Goal: Task Accomplishment & Management: Use online tool/utility

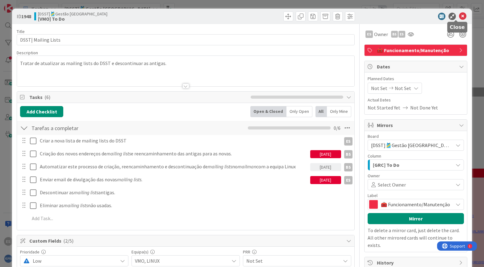
drag, startPoint x: 457, startPoint y: 15, endPoint x: 460, endPoint y: 30, distance: 15.1
click at [459, 15] on icon at bounding box center [462, 16] width 7 height 7
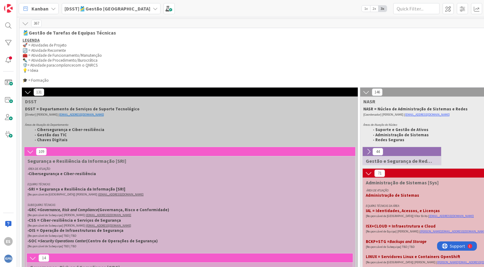
click at [56, 10] on div "Kanban" at bounding box center [39, 8] width 40 height 11
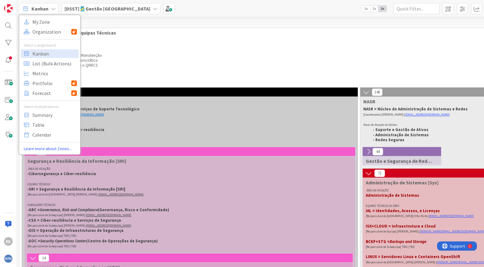
click at [98, 9] on b "[DSST]🎽Gestão [GEOGRAPHIC_DATA]" at bounding box center [108, 9] width 86 height 6
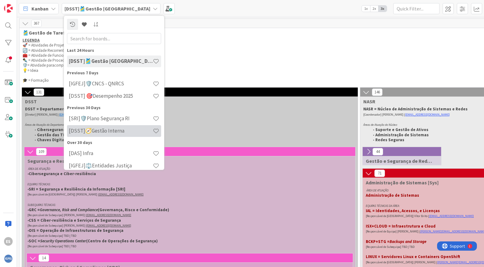
click at [119, 131] on h4 "[DSST]🧭Gestão Interna" at bounding box center [111, 131] width 84 height 6
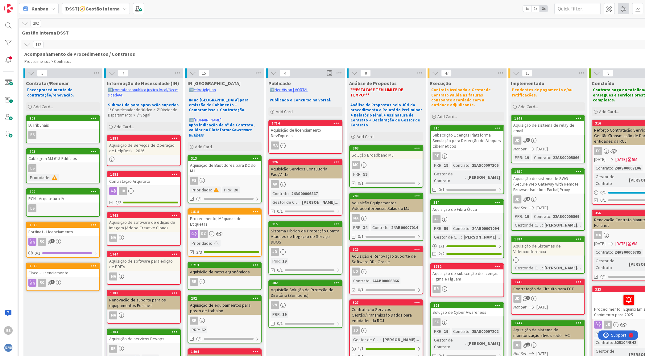
scroll to position [0, 0]
drag, startPoint x: 465, startPoint y: 3, endPoint x: 351, endPoint y: 38, distance: 119.2
drag, startPoint x: 24, startPoint y: 55, endPoint x: 132, endPoint y: 73, distance: 109.4
click at [140, 53] on span "Acompanhamento de Procedimentos / Contratos" at bounding box center [344, 54] width 639 height 6
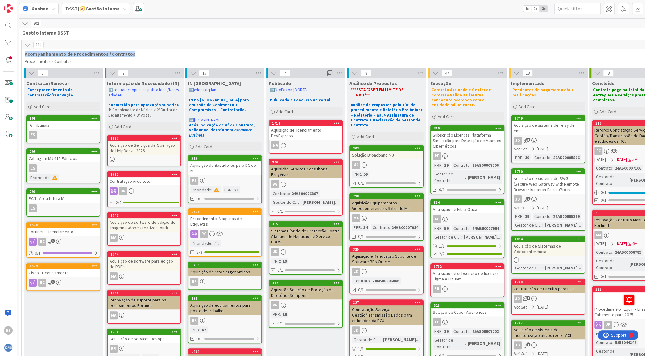
click at [133, 56] on span "Acompanhamento de Procedimentos / Contratos" at bounding box center [344, 54] width 639 height 6
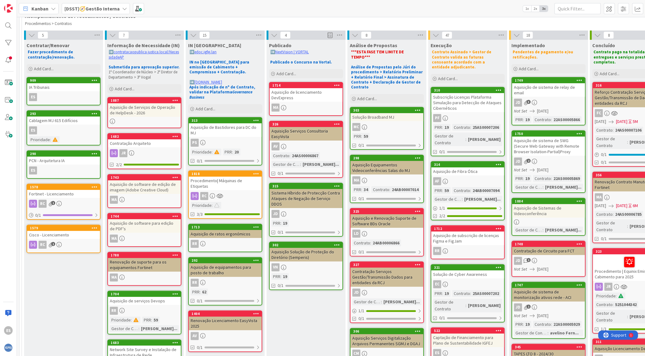
scroll to position [0, 0]
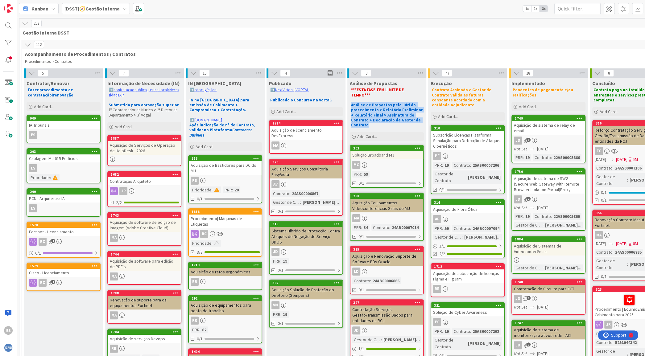
drag, startPoint x: 351, startPoint y: 102, endPoint x: 419, endPoint y: 116, distance: 70.1
click at [419, 116] on p "Análise de Propostas pelo Júri do procedimento > Relatório Preliminar + Relatór…" at bounding box center [387, 115] width 72 height 25
click at [119, 10] on div "[DSST]🧭Gestão Interna" at bounding box center [96, 8] width 68 height 11
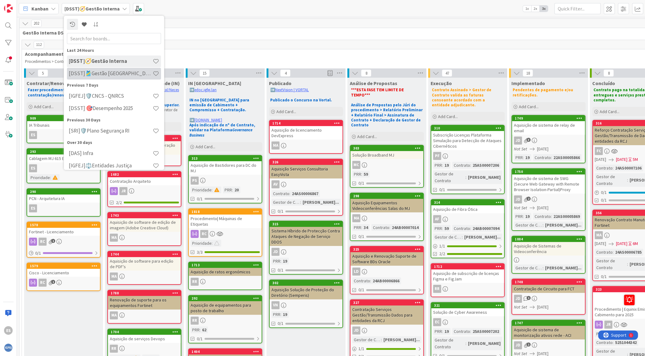
click at [125, 74] on h4 "[DSST]🎽Gestão [GEOGRAPHIC_DATA]" at bounding box center [111, 73] width 84 height 6
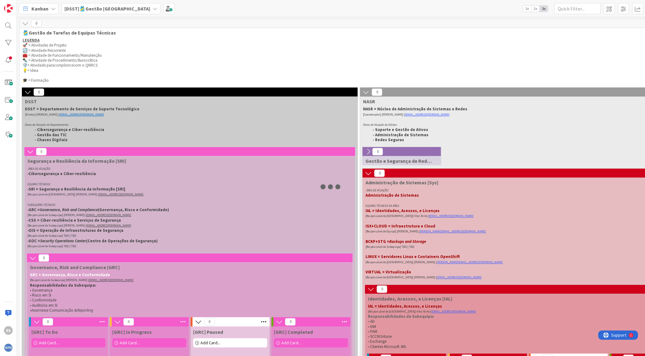
click at [31, 152] on icon at bounding box center [30, 151] width 7 height 7
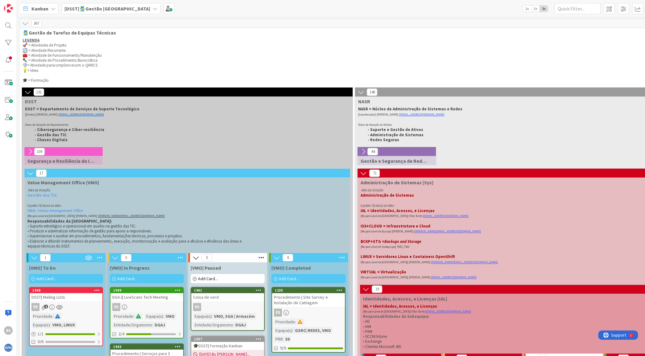
click at [364, 172] on icon at bounding box center [363, 173] width 7 height 7
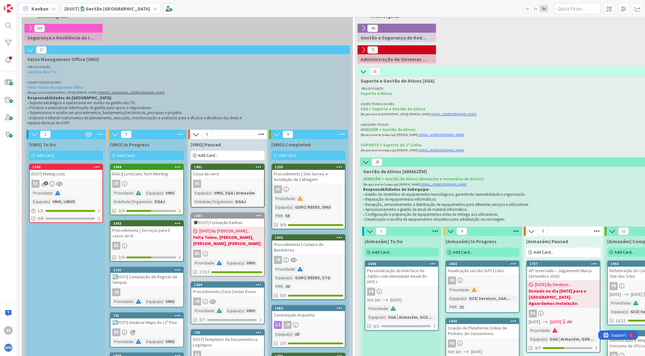
scroll to position [185, 0]
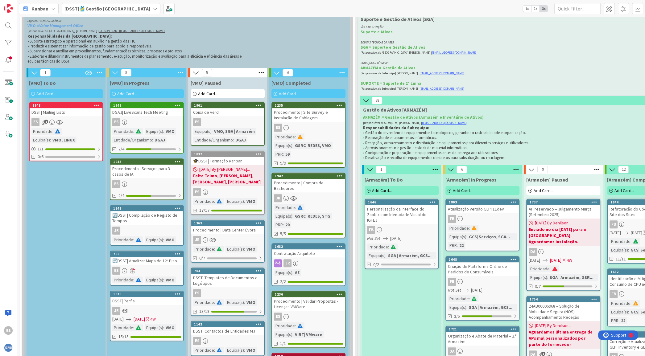
click at [367, 102] on icon at bounding box center [366, 100] width 7 height 7
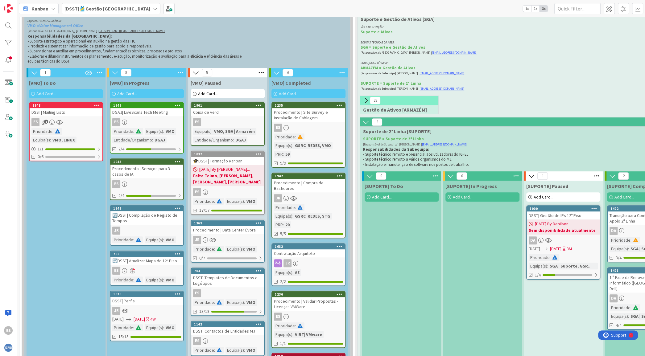
click at [367, 123] on icon at bounding box center [366, 122] width 7 height 7
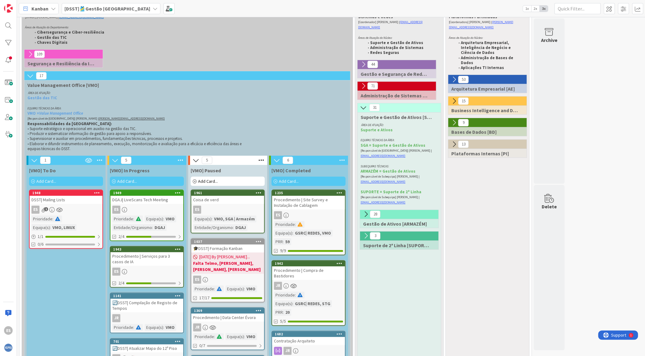
scroll to position [62, 0]
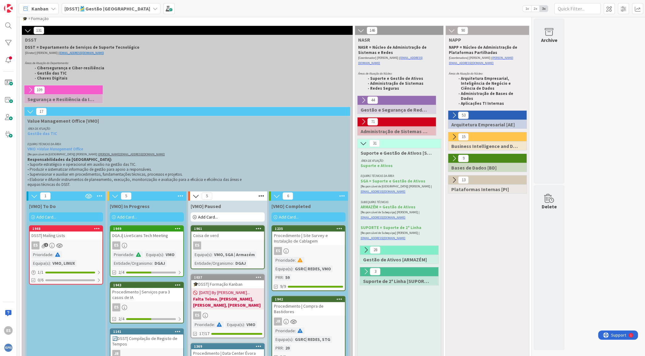
click at [364, 140] on icon at bounding box center [363, 143] width 7 height 7
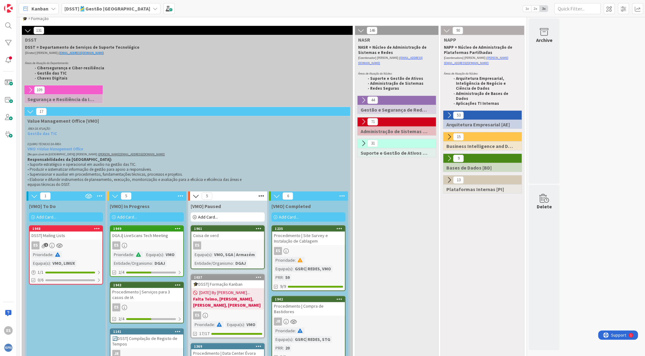
click at [360, 28] on icon at bounding box center [361, 30] width 7 height 7
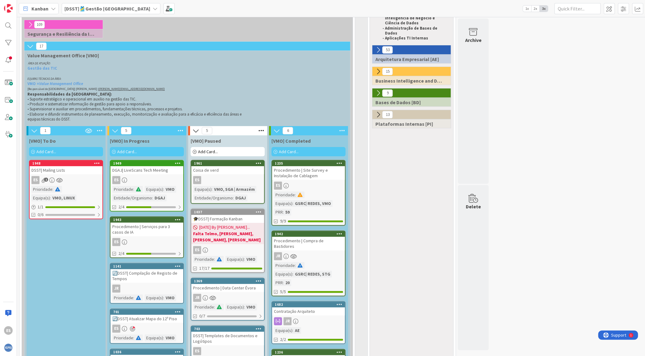
scroll to position [185, 0]
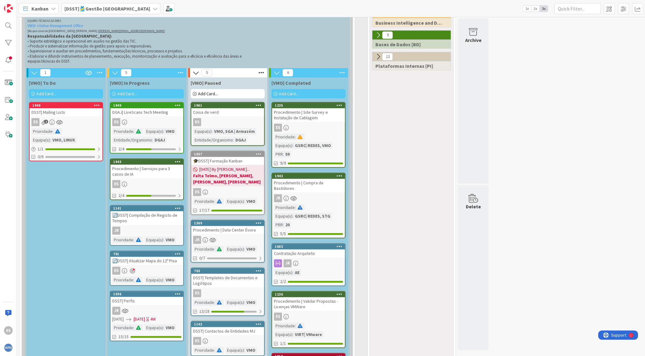
click at [61, 92] on div "Add Card..." at bounding box center [66, 93] width 74 height 9
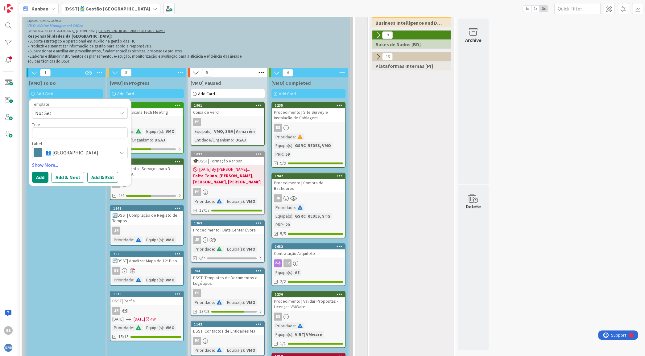
click at [67, 155] on span "👥 [GEOGRAPHIC_DATA]" at bounding box center [79, 152] width 69 height 9
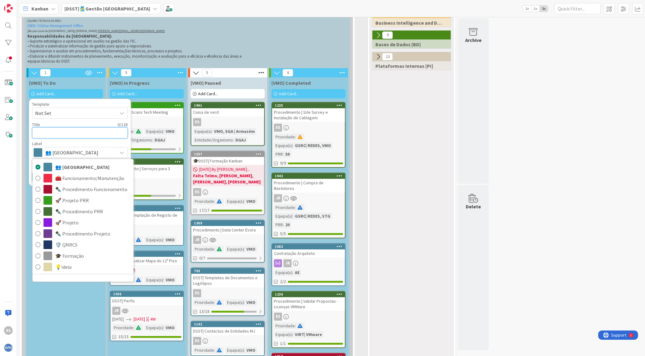
click at [70, 136] on textarea at bounding box center [80, 132] width 96 height 11
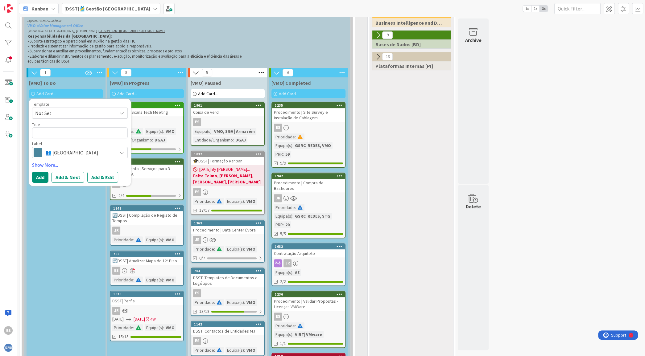
click at [163, 118] on div "ES" at bounding box center [146, 122] width 73 height 8
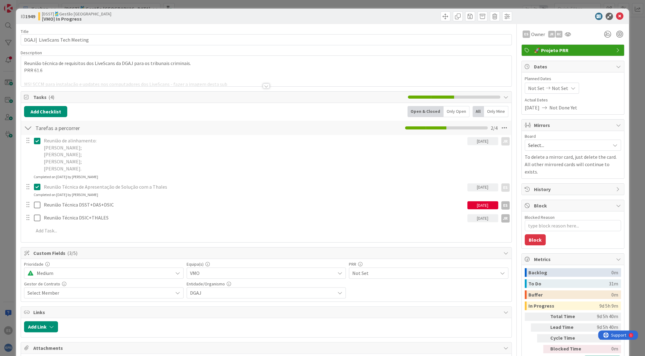
click at [113, 64] on div "Reunião técnica de requisitos dos LiveScans da DGAJ para os tribunais criminais…" at bounding box center [266, 71] width 490 height 31
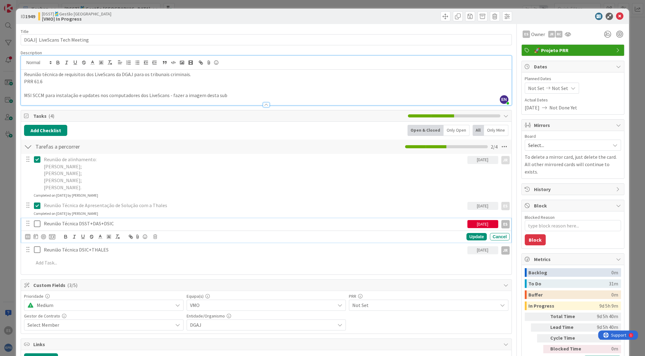
type textarea "x"
click at [66, 226] on p "Reunião Técnica DSST+DAS+DSIC" at bounding box center [254, 223] width 421 height 7
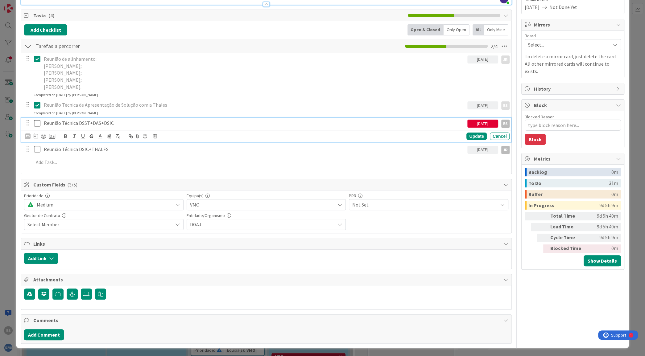
click at [175, 205] on icon at bounding box center [177, 204] width 5 height 5
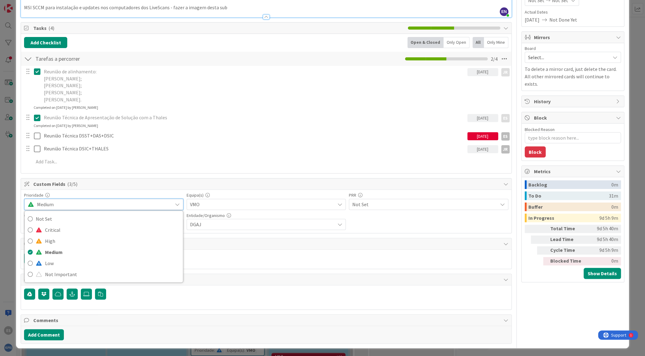
click at [372, 219] on div "Prioridade Medium Not Set Critical High Medium Low Not Important Equipa(s) VMO …" at bounding box center [266, 211] width 484 height 37
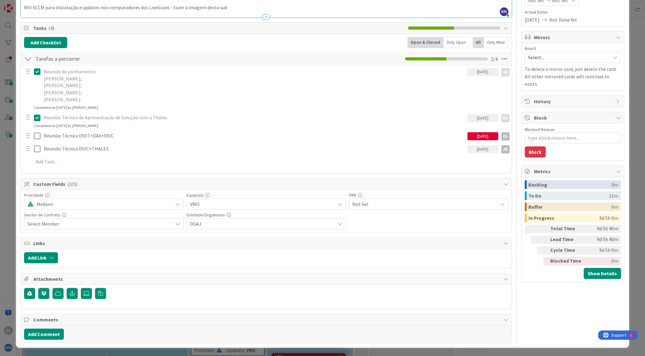
scroll to position [87, 0]
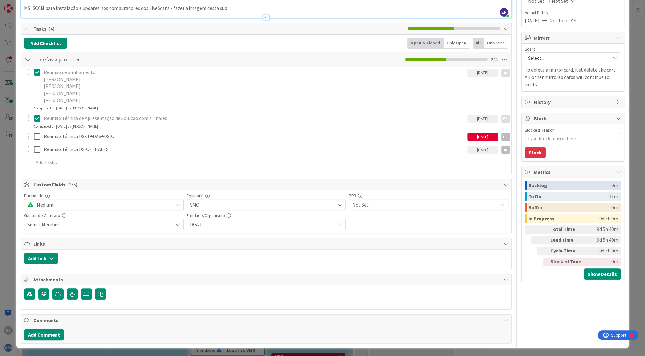
click at [264, 223] on span "DGAJ" at bounding box center [262, 224] width 145 height 7
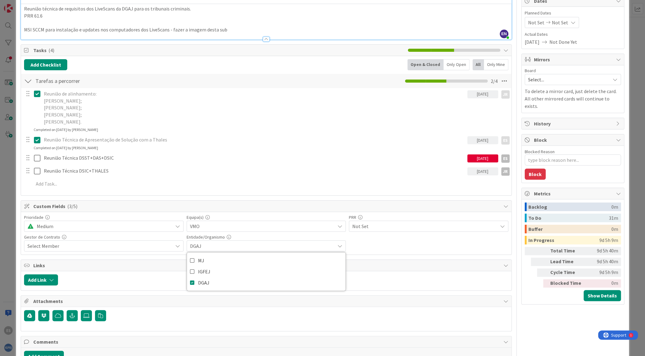
scroll to position [0, 0]
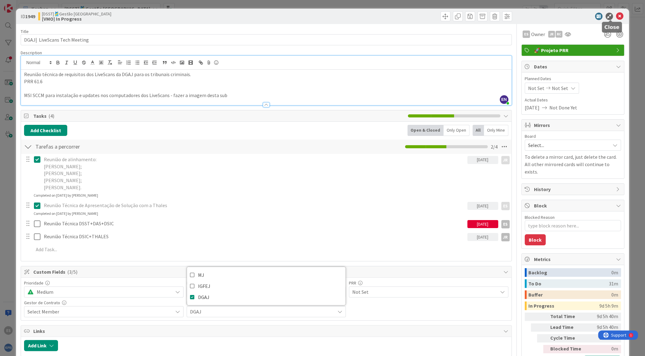
click at [484, 15] on icon at bounding box center [619, 16] width 7 height 7
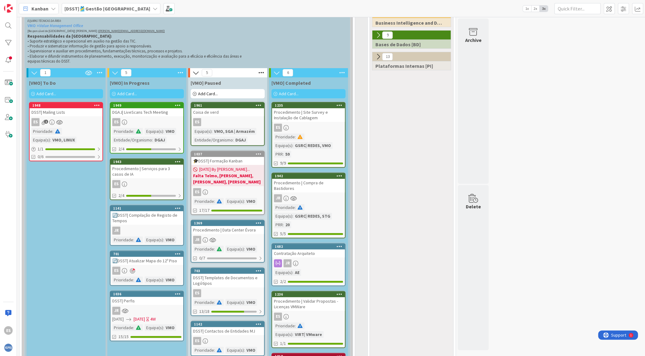
click at [50, 7] on div "Kanban" at bounding box center [39, 8] width 40 height 11
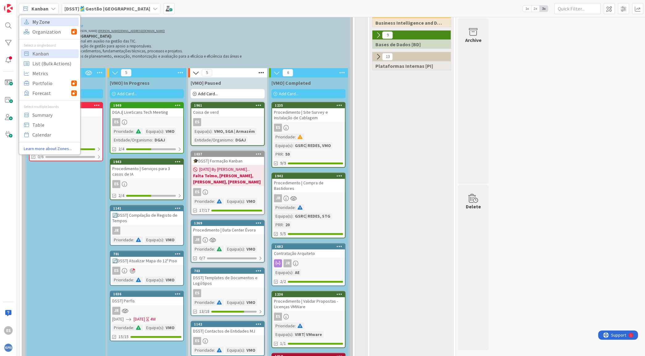
click at [53, 26] on span "My Zone" at bounding box center [54, 21] width 44 height 9
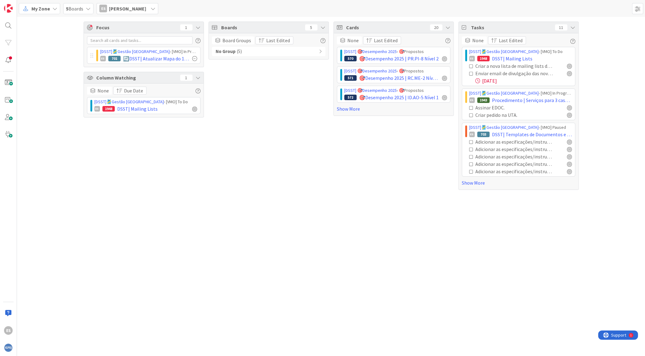
click at [48, 11] on span "My Zone" at bounding box center [40, 8] width 19 height 7
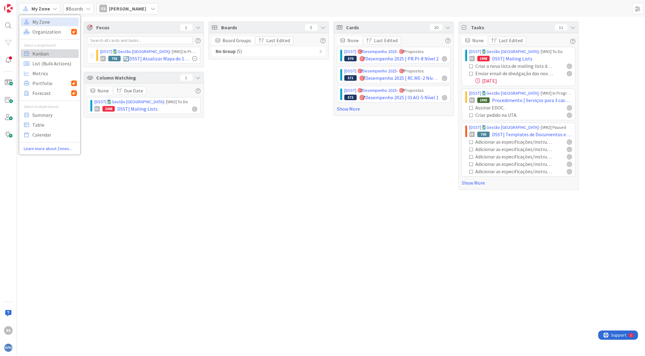
click at [50, 50] on span "Kanban" at bounding box center [54, 53] width 44 height 9
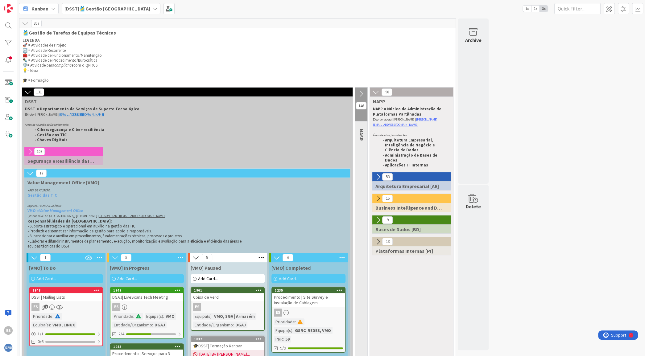
scroll to position [62, 0]
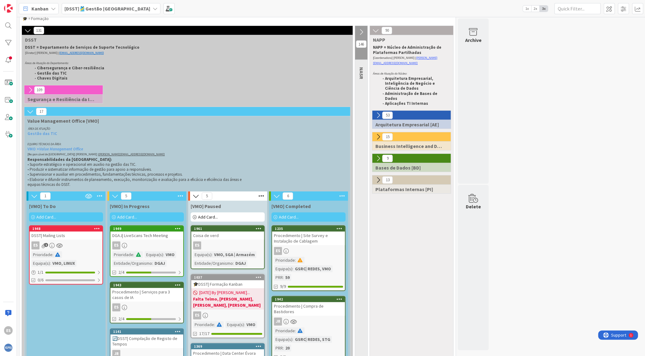
click at [376, 30] on icon at bounding box center [376, 30] width 7 height 7
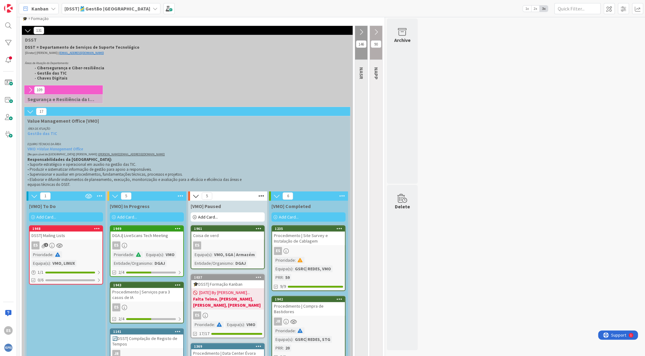
click at [376, 30] on icon at bounding box center [376, 32] width 7 height 7
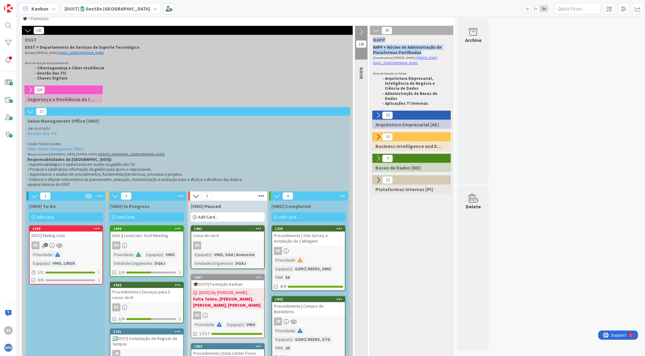
drag, startPoint x: 373, startPoint y: 41, endPoint x: 437, endPoint y: 52, distance: 64.4
click at [437, 52] on div "90 NAPP NAPP = Núcleo de Administração de Plataformas Partilhadas [Coordenadora…" at bounding box center [411, 66] width 83 height 81
click at [377, 112] on icon at bounding box center [378, 115] width 7 height 7
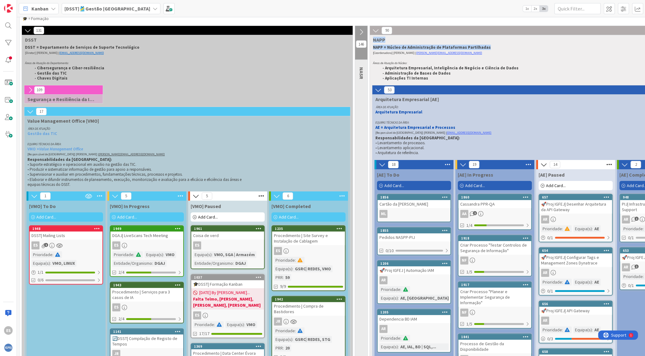
click at [377, 85] on div "53" at bounding box center [536, 89] width 326 height 9
click at [376, 90] on icon at bounding box center [378, 90] width 7 height 7
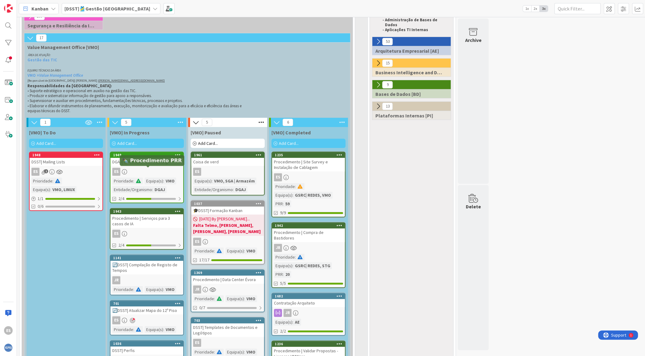
scroll to position [185, 0]
